Goal: Find specific page/section: Find specific page/section

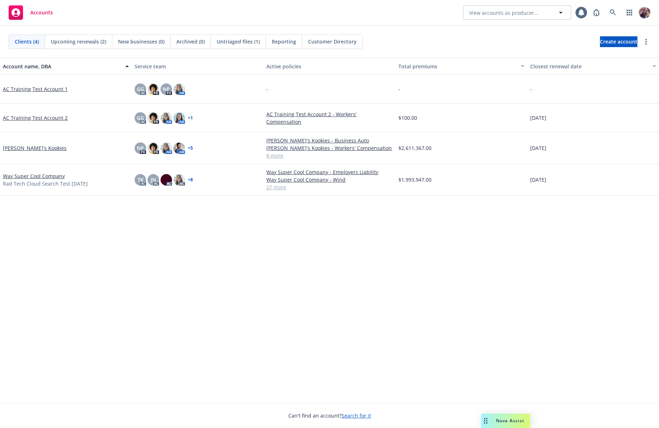
click at [412, 12] on div "Accounts View accounts as producer..." at bounding box center [329, 13] width 659 height 26
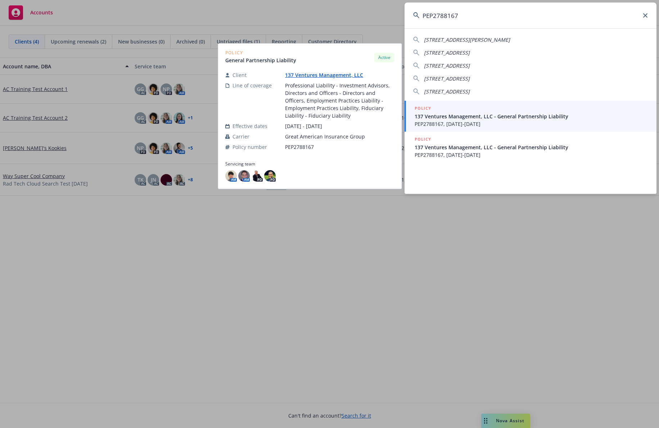
type input "PEP2788167"
click at [454, 124] on span "PEP2788167, 09/14/2024-12/14/2025" at bounding box center [530, 124] width 233 height 8
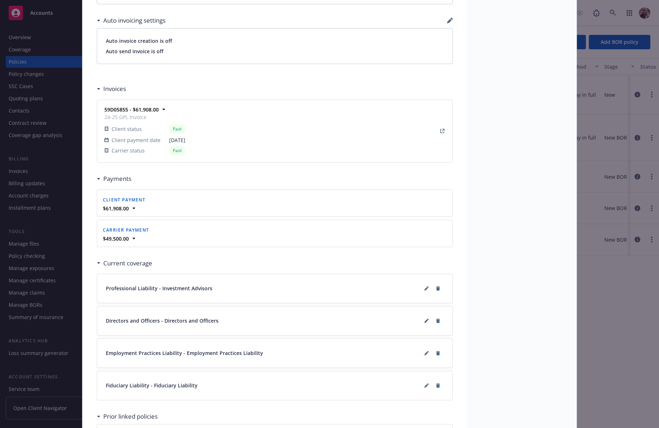
scroll to position [686, 0]
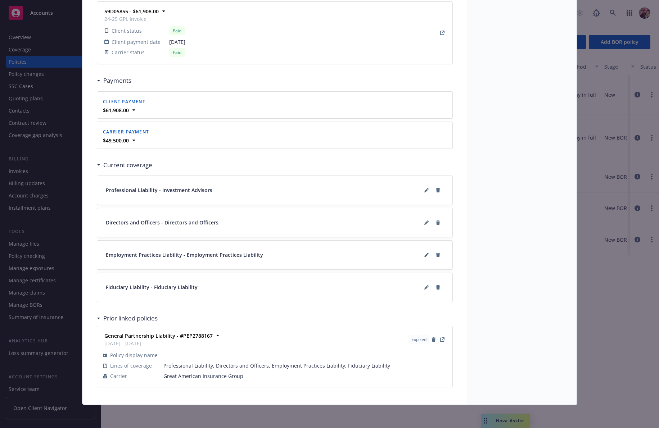
click at [346, 342] on div "General Partnership Liability - #PEP2788167 09/14/2023 - 09/14/2024 Expired" at bounding box center [274, 340] width 346 height 18
click at [163, 336] on strong "General Partnership Liability - #PEP2788167" at bounding box center [158, 335] width 108 height 7
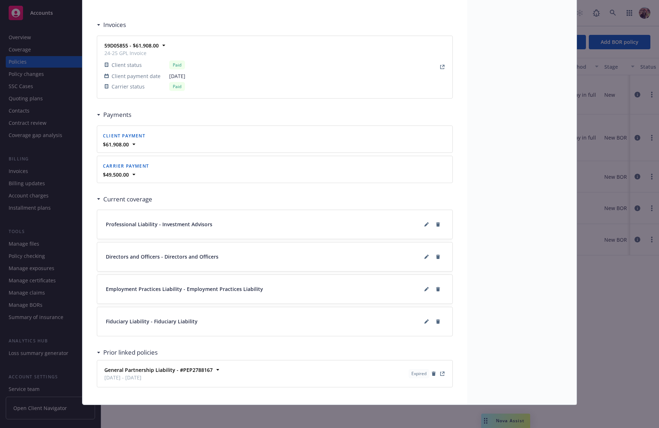
scroll to position [652, 0]
click at [440, 372] on icon "View Policy" at bounding box center [442, 374] width 4 height 4
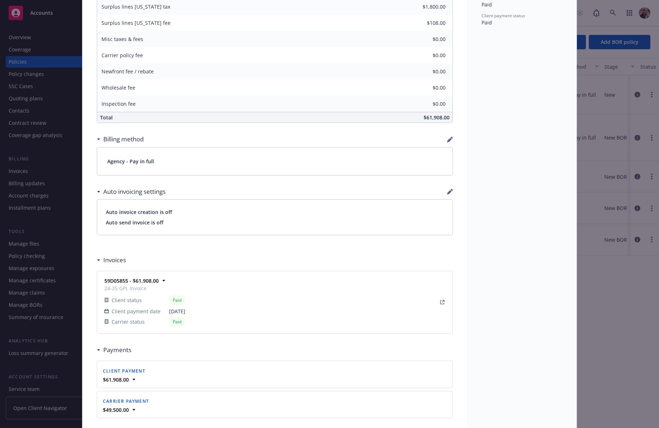
scroll to position [426, 0]
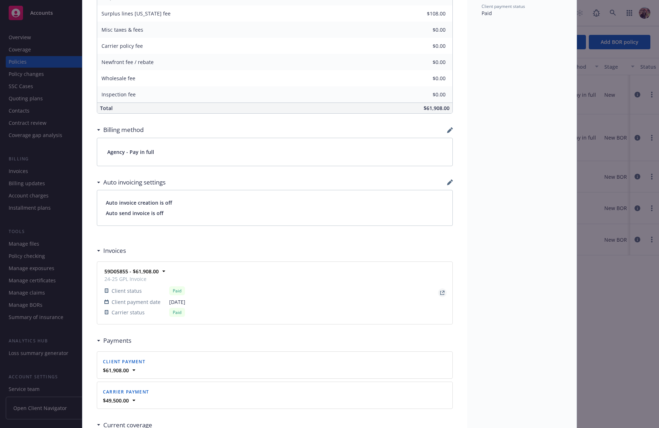
click at [438, 291] on link "View Invoice" at bounding box center [442, 292] width 9 height 9
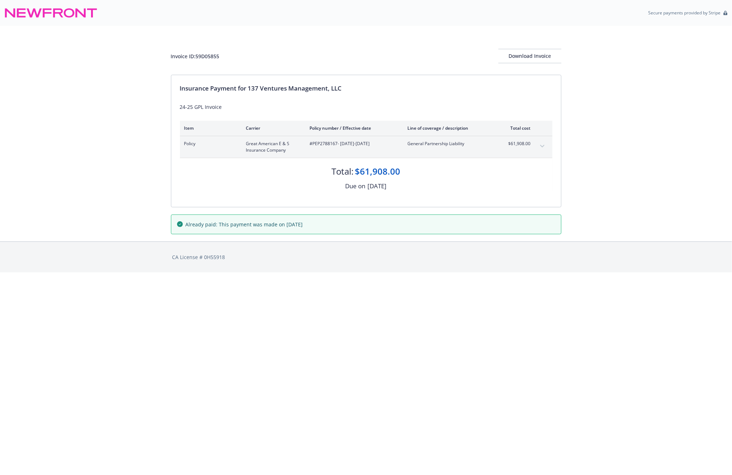
click at [540, 144] on button "expand content" at bounding box center [542, 147] width 12 height 12
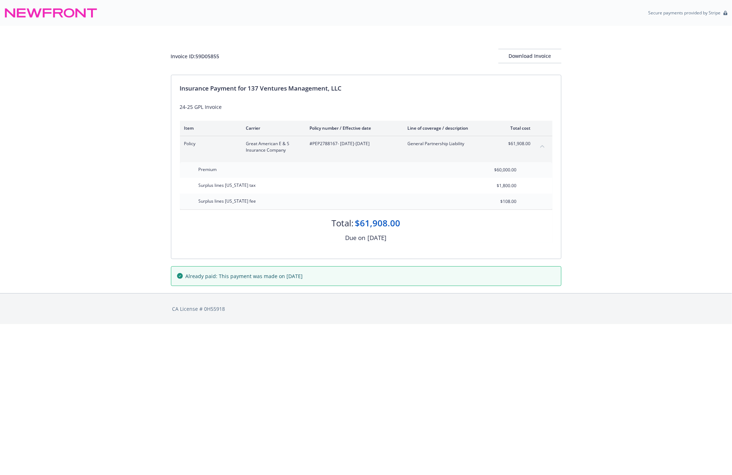
click at [516, 199] on div "Premium $60,000.00 Surplus lines [US_STATE] tax $1,800.00 Surplus lines [US_STA…" at bounding box center [366, 185] width 372 height 47
click at [485, 165] on div "Premium $60,000.00 Surplus lines [US_STATE] tax $1,800.00 Surplus lines [US_STA…" at bounding box center [366, 185] width 372 height 47
click at [528, 201] on div "Premium $60,000.00 Surplus lines [US_STATE] tax $1,800.00 Surplus lines [US_STA…" at bounding box center [366, 185] width 372 height 47
click at [527, 202] on div "Surplus lines [US_STATE] fee $108.00" at bounding box center [366, 202] width 372 height 16
click at [488, 164] on div "Premium $60,000.00 Surplus lines [US_STATE] tax $1,800.00 Surplus lines [US_STA…" at bounding box center [366, 185] width 372 height 47
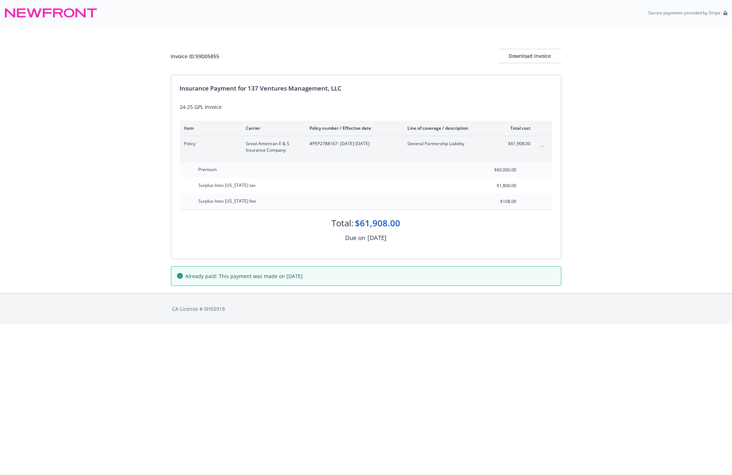
click at [488, 164] on div "$60,000.00" at bounding box center [497, 170] width 52 height 16
click at [50, 53] on div "Invoice ID: 59D05855 Download Invoice Insurance Payment for 137 Ventures Manage…" at bounding box center [366, 160] width 732 height 268
click at [200, 53] on div "Invoice ID: 59D05855" at bounding box center [195, 57] width 49 height 8
click at [204, 55] on div "Invoice ID: 59D05855" at bounding box center [195, 57] width 49 height 8
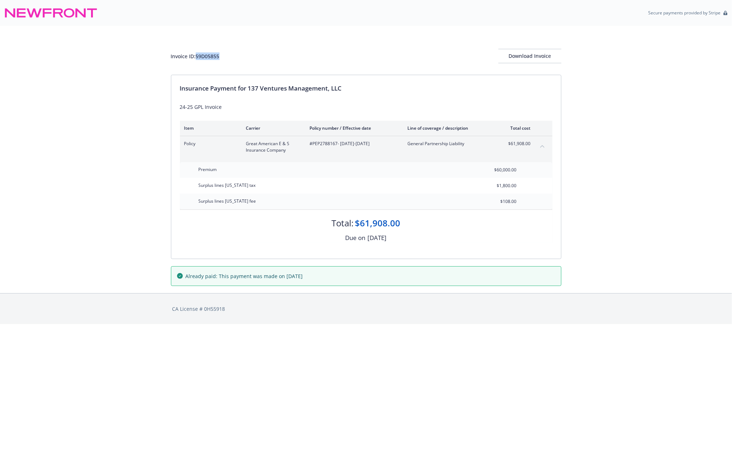
copy div "59D05855"
